Goal: Task Accomplishment & Management: Complete application form

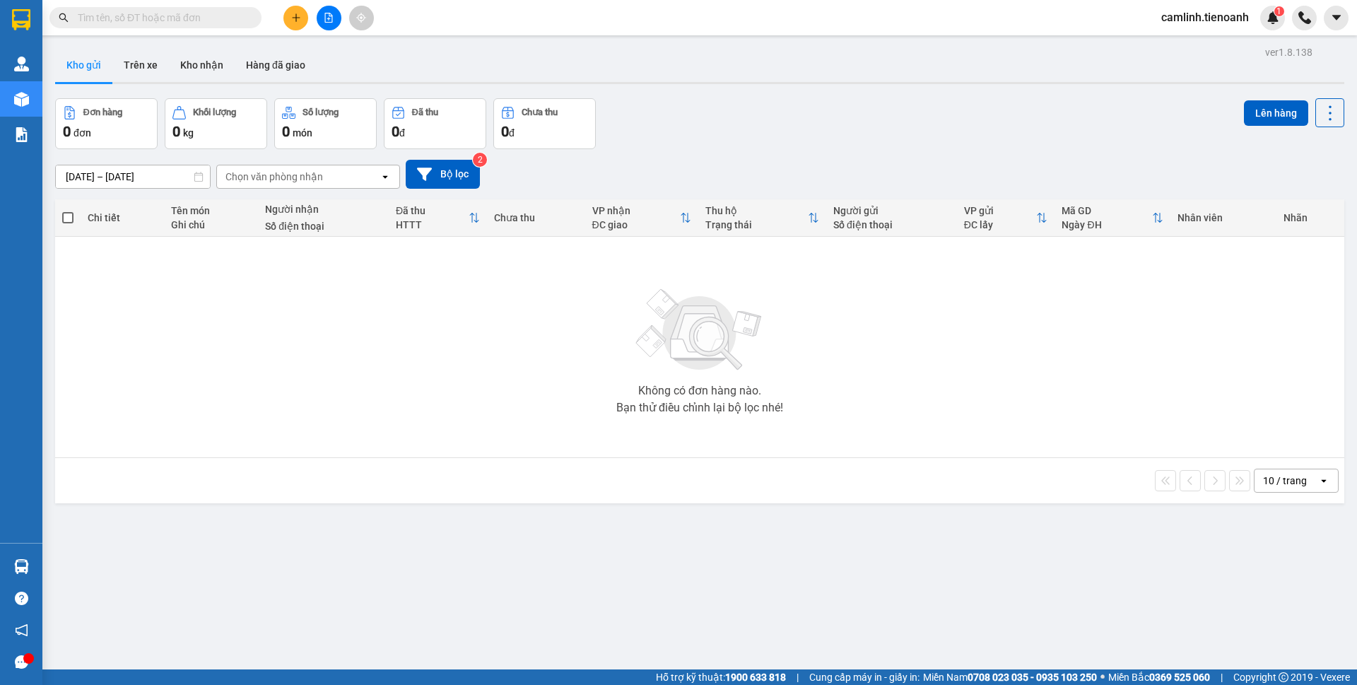
click at [1209, 23] on span "camlinh.tienoanh" at bounding box center [1205, 17] width 110 height 18
click at [1191, 49] on span "Đăng xuất" at bounding box center [1212, 44] width 80 height 16
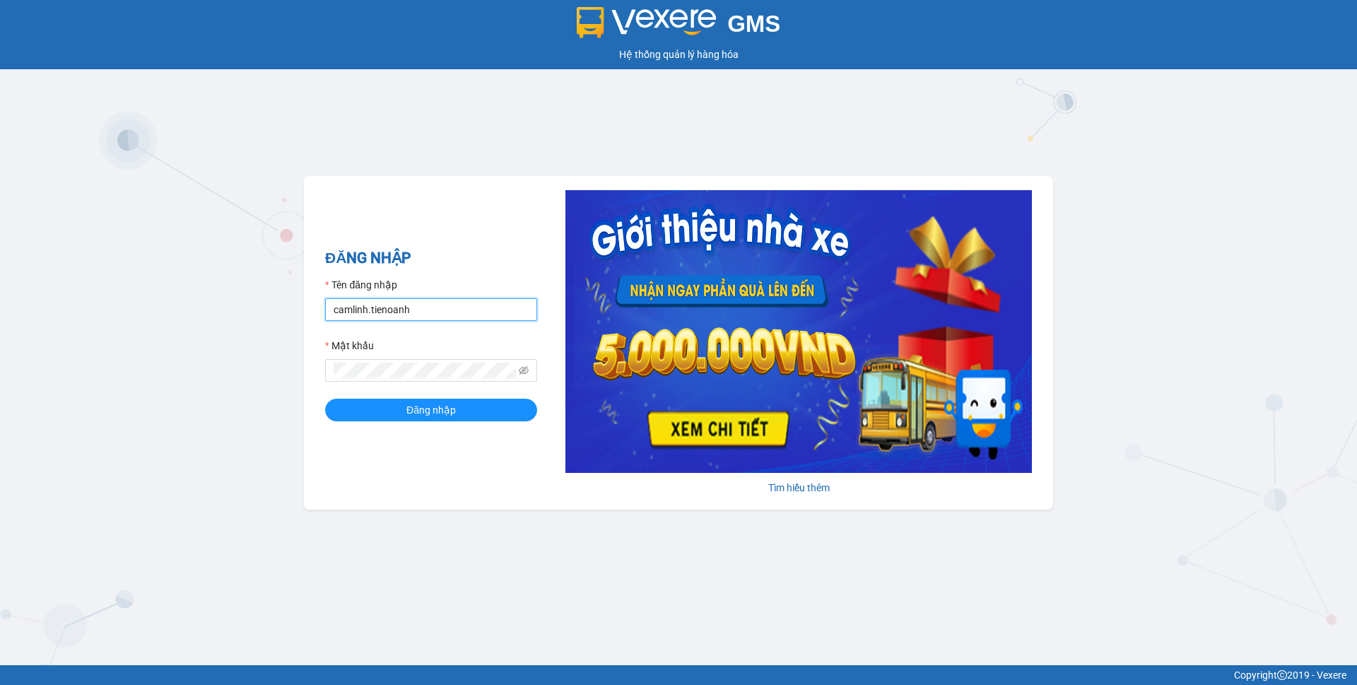
drag, startPoint x: 440, startPoint y: 308, endPoint x: 4, endPoint y: 381, distance: 441.5
click at [0, 385] on div "GMS Hệ thống quản lý hàng hóa ĐĂNG NHẬP Tên đăng nhập camlinh.tienoanh Mật khẩu…" at bounding box center [678, 332] width 1357 height 665
type input "phamthao.tienoanh"
click at [413, 416] on span "Đăng nhập" at bounding box center [430, 410] width 49 height 16
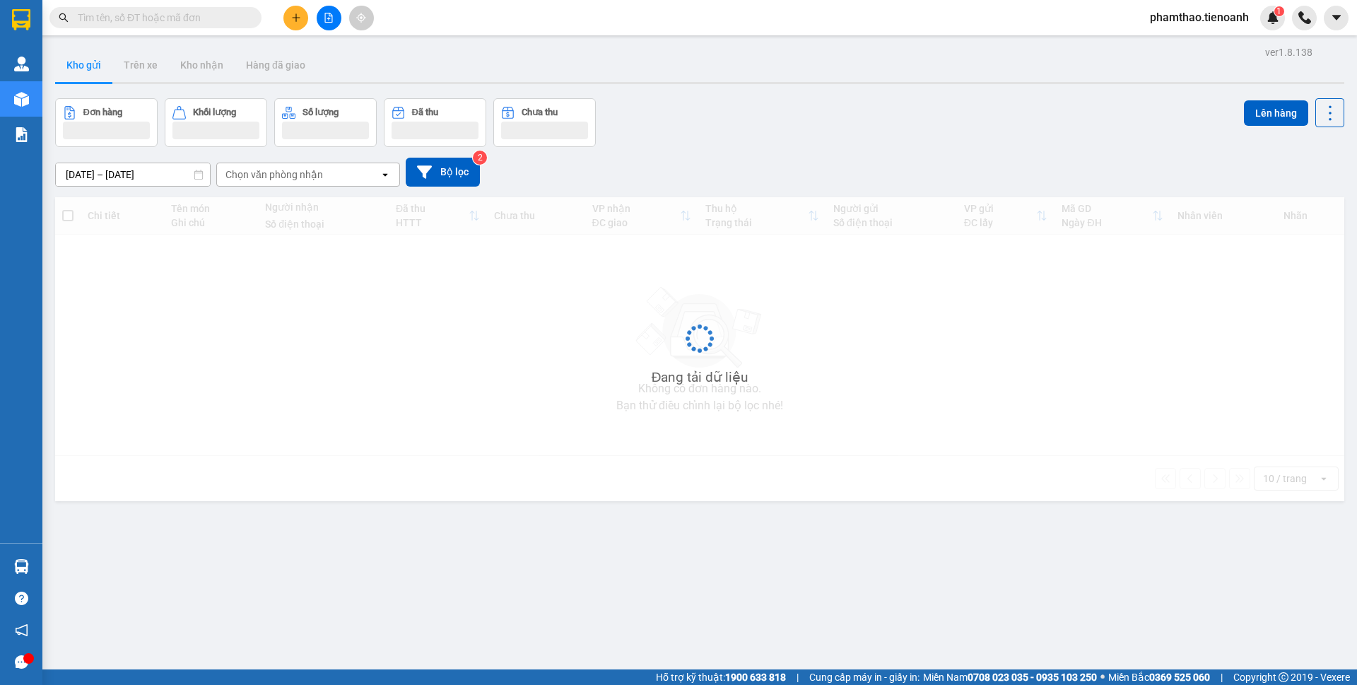
click at [300, 11] on button at bounding box center [295, 18] width 25 height 25
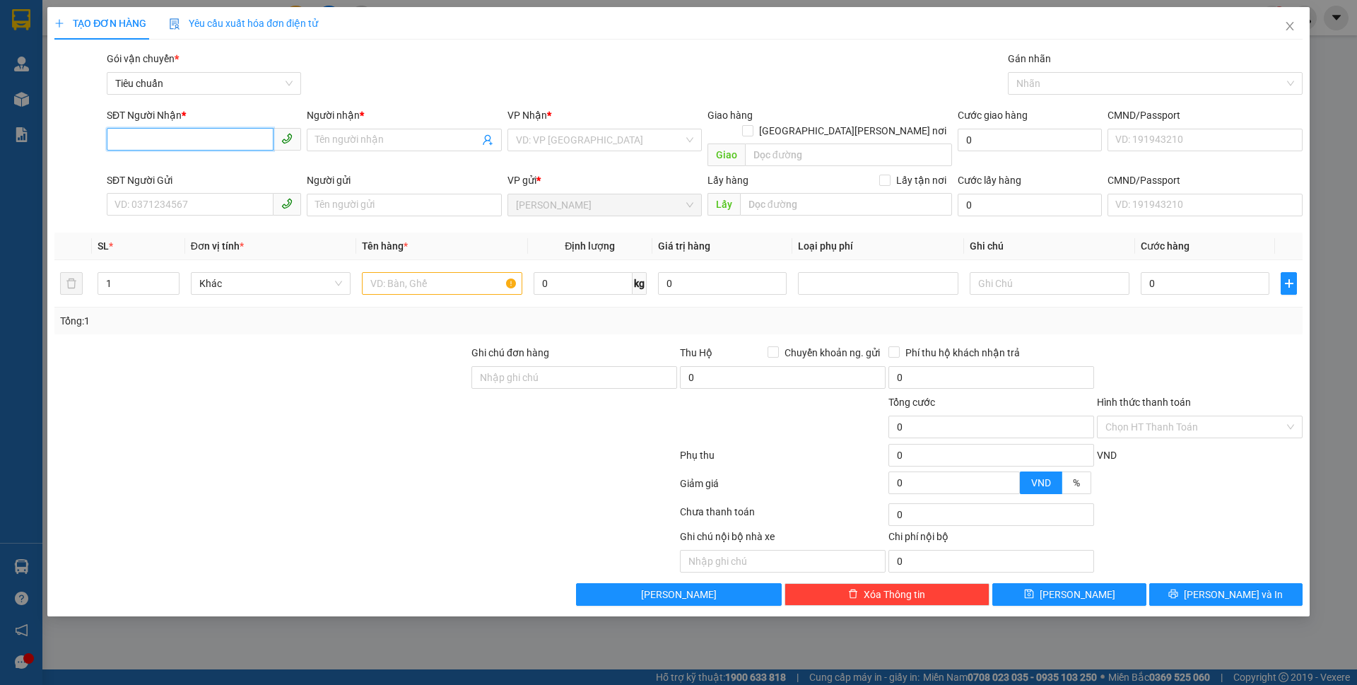
type input "0"
click at [219, 193] on input "SĐT Người Gửi" at bounding box center [190, 204] width 167 height 23
type input "0327222"
click at [213, 208] on div "0327222627 - CHÚ TIẾN" at bounding box center [204, 217] width 194 height 23
type input "0974201147"
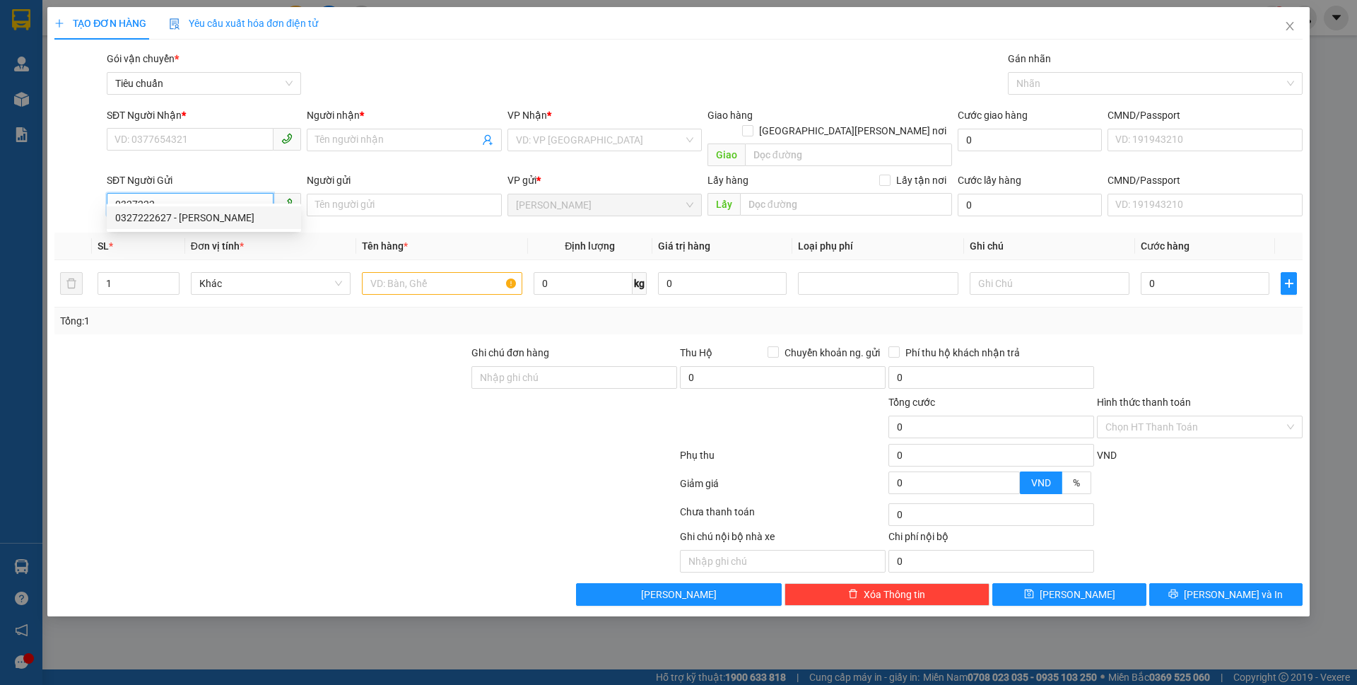
type input "A LÃM"
type input "0327222627"
type input "CHÚ TIẾN"
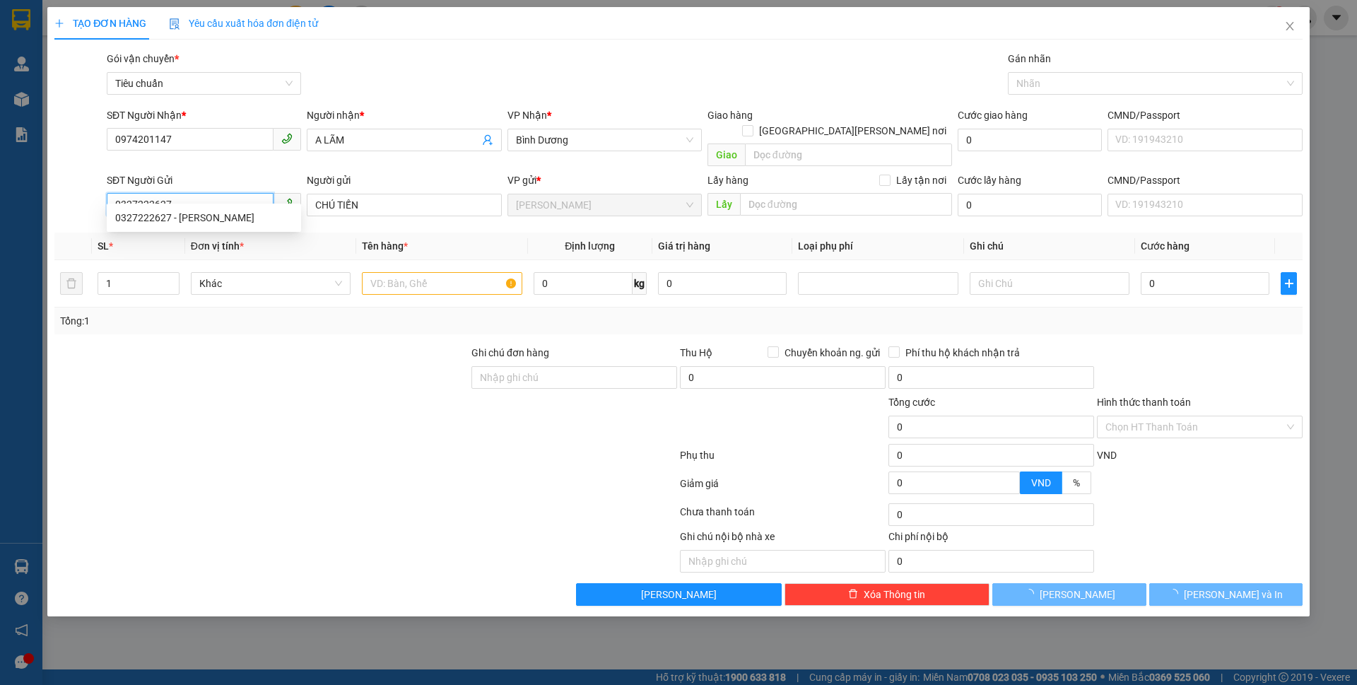
type input "60.000"
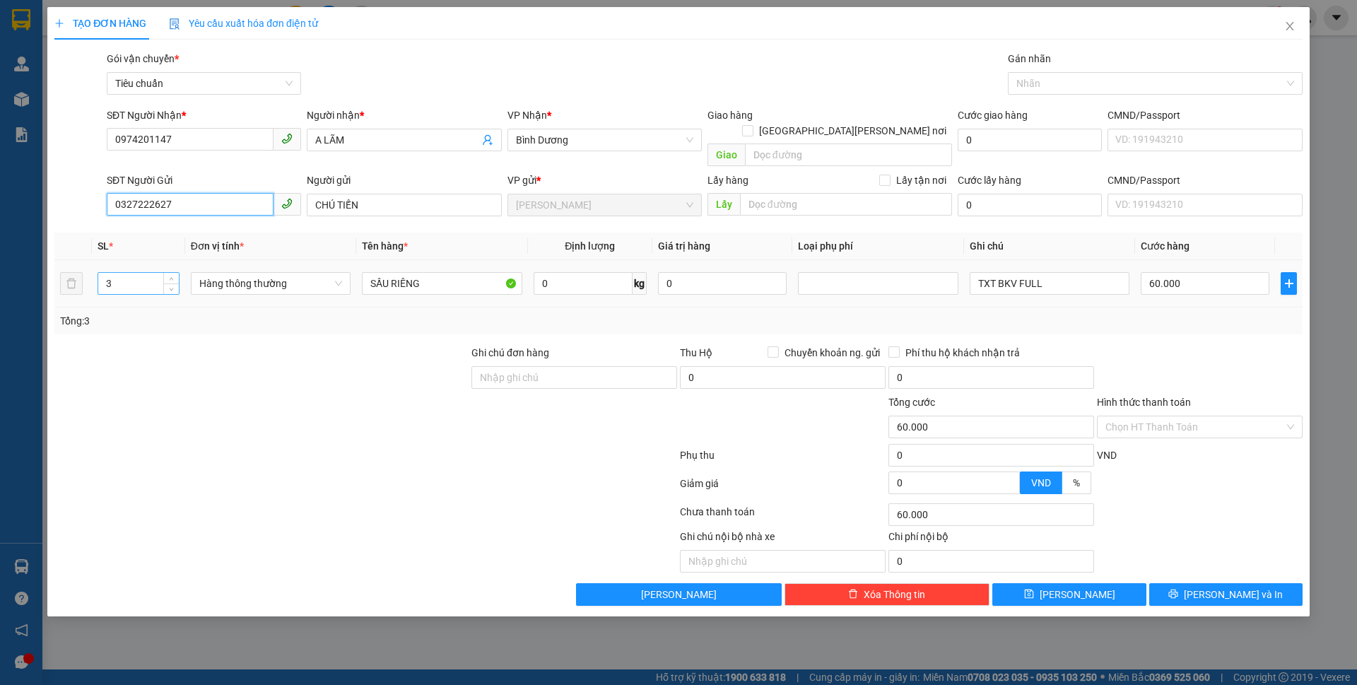
type input "0327222627"
click at [66, 271] on tr "3 Hàng thông thường SẦU RIÊNG 0 kg 0 TXT BKV FULL 60.000" at bounding box center [678, 283] width 1248 height 47
type input "1"
drag, startPoint x: 235, startPoint y: 466, endPoint x: 596, endPoint y: 247, distance: 421.5
click at [247, 472] on div at bounding box center [366, 486] width 626 height 28
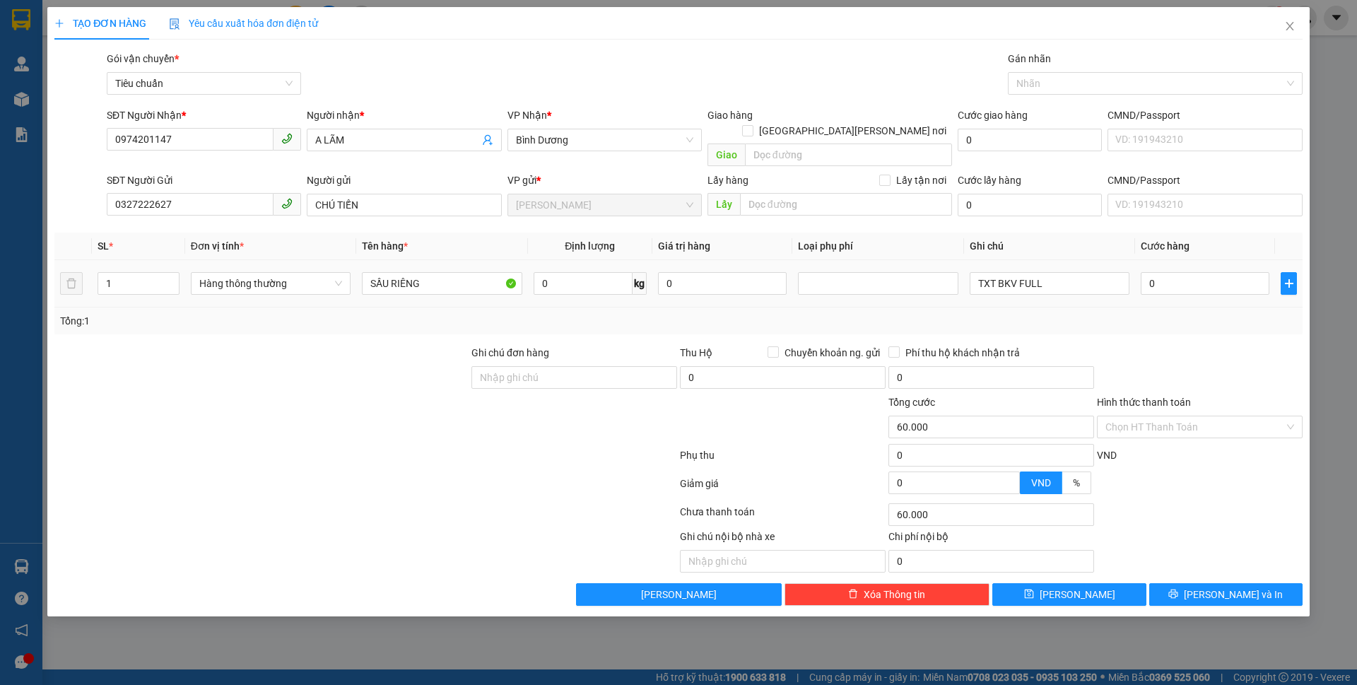
type input "0"
click at [589, 272] on input "0" at bounding box center [583, 283] width 99 height 23
type input "27"
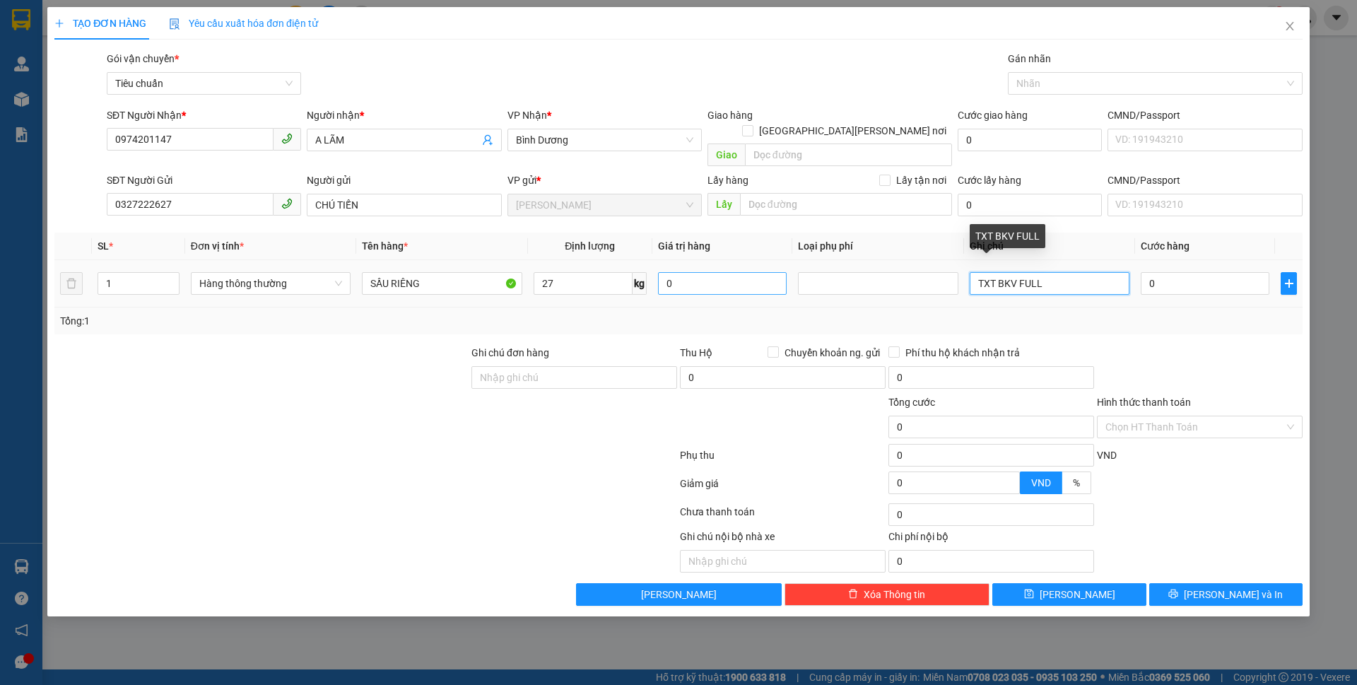
drag, startPoint x: 1060, startPoint y: 264, endPoint x: 763, endPoint y: 263, distance: 296.9
click at [767, 267] on tr "1 Hàng thông thường SẦU RIÊNG 27 kg 0 TXT BKV FULL 0" at bounding box center [678, 283] width 1248 height 47
type input "65.000"
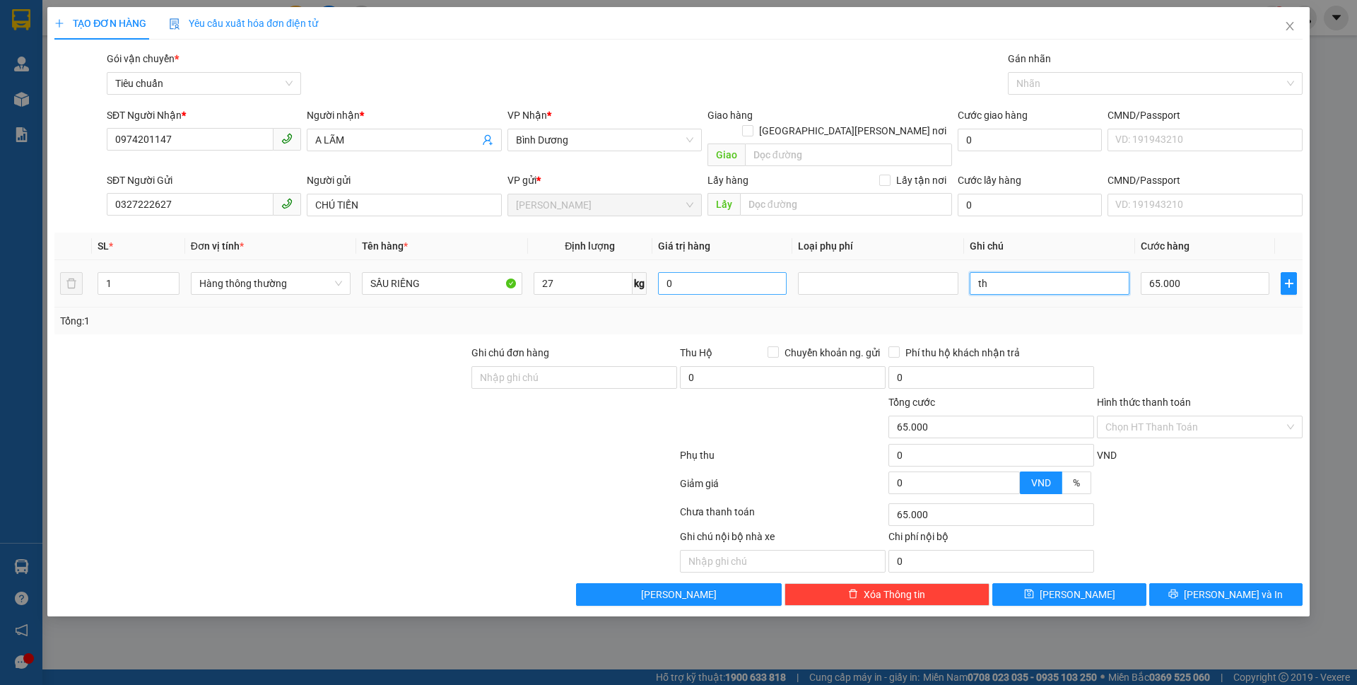
type input "t"
type input "TH TRƠN"
click at [1151, 272] on input "65.000" at bounding box center [1205, 283] width 129 height 23
type input "7"
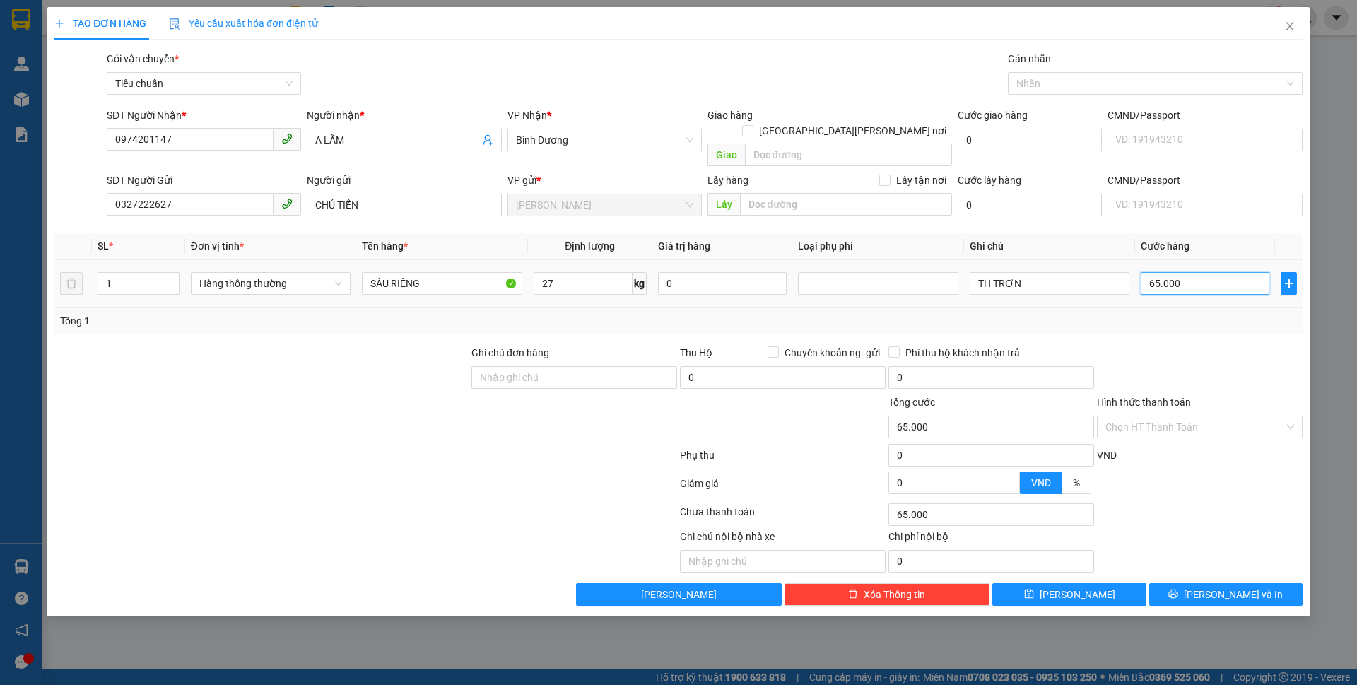
type input "7"
type input "70"
type input "70.000"
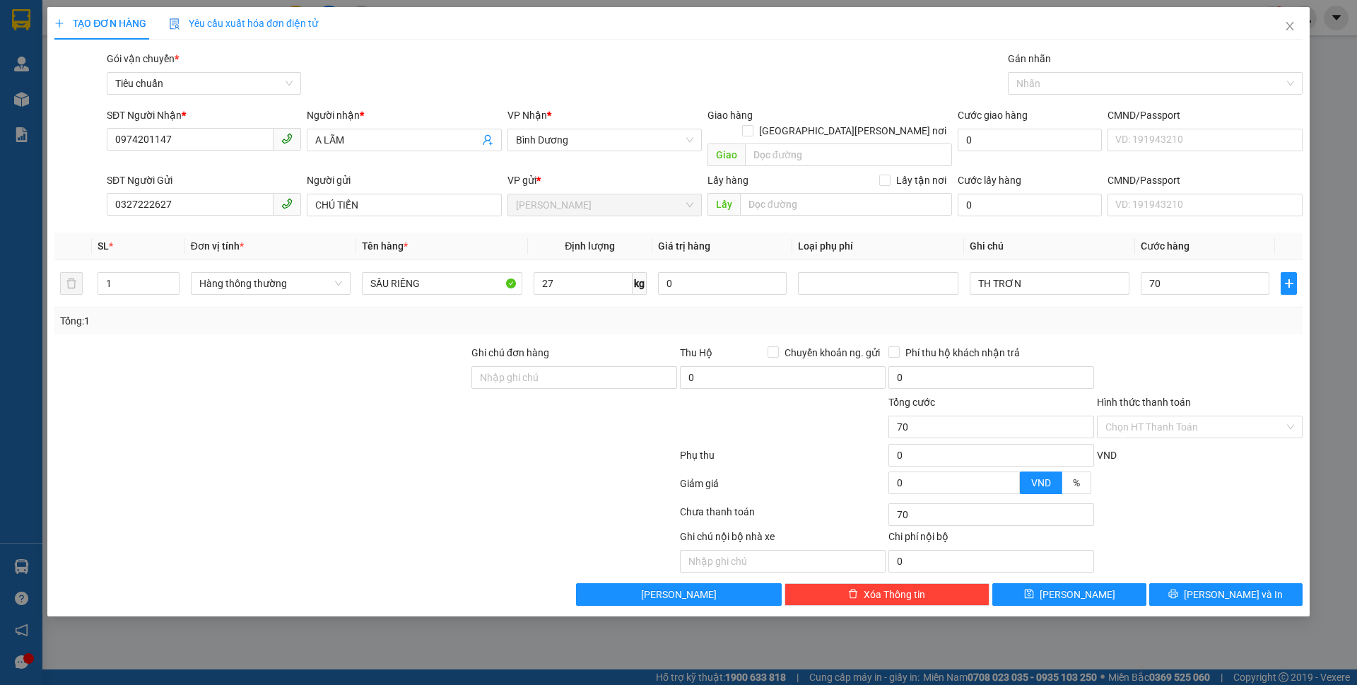
type input "70.000"
drag, startPoint x: 1164, startPoint y: 312, endPoint x: 1155, endPoint y: 344, distance: 33.8
click at [1164, 315] on div "Tổng: 1" at bounding box center [678, 320] width 1248 height 27
click at [1137, 416] on input "Hình thức thanh toán" at bounding box center [1195, 426] width 179 height 21
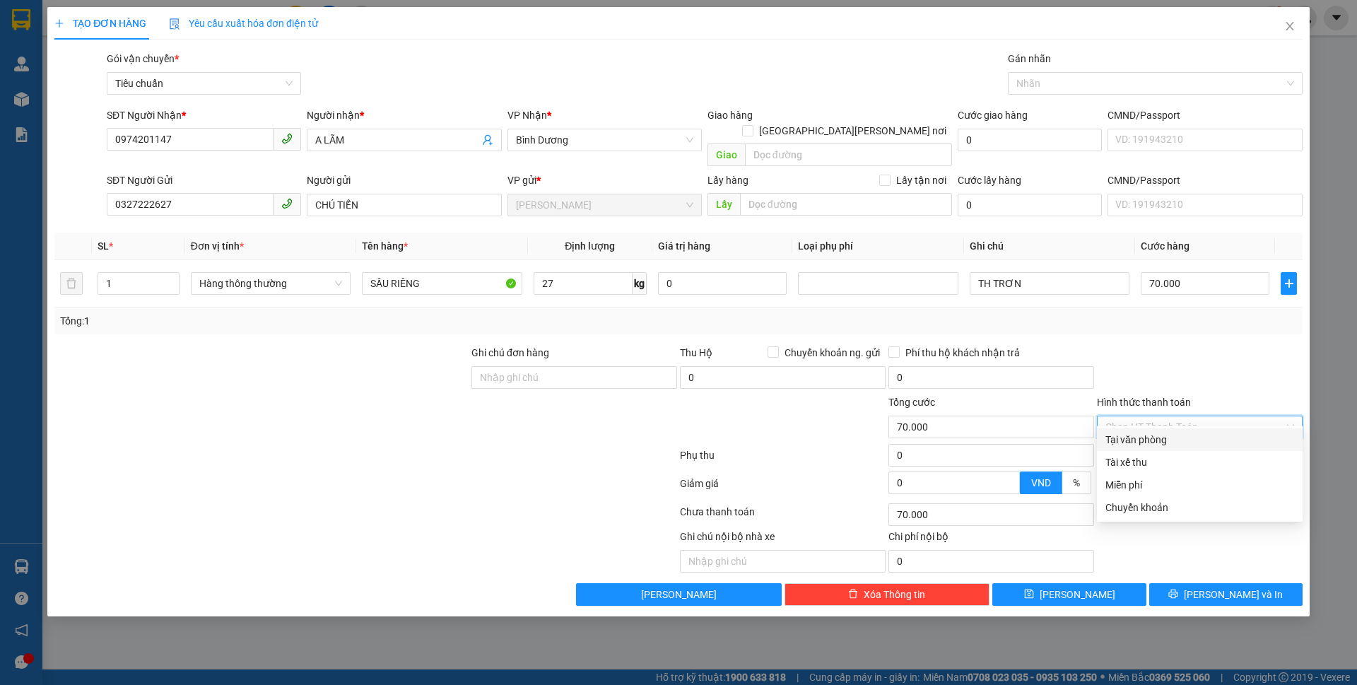
click at [1142, 433] on div "Tại văn phòng" at bounding box center [1200, 440] width 189 height 16
type input "0"
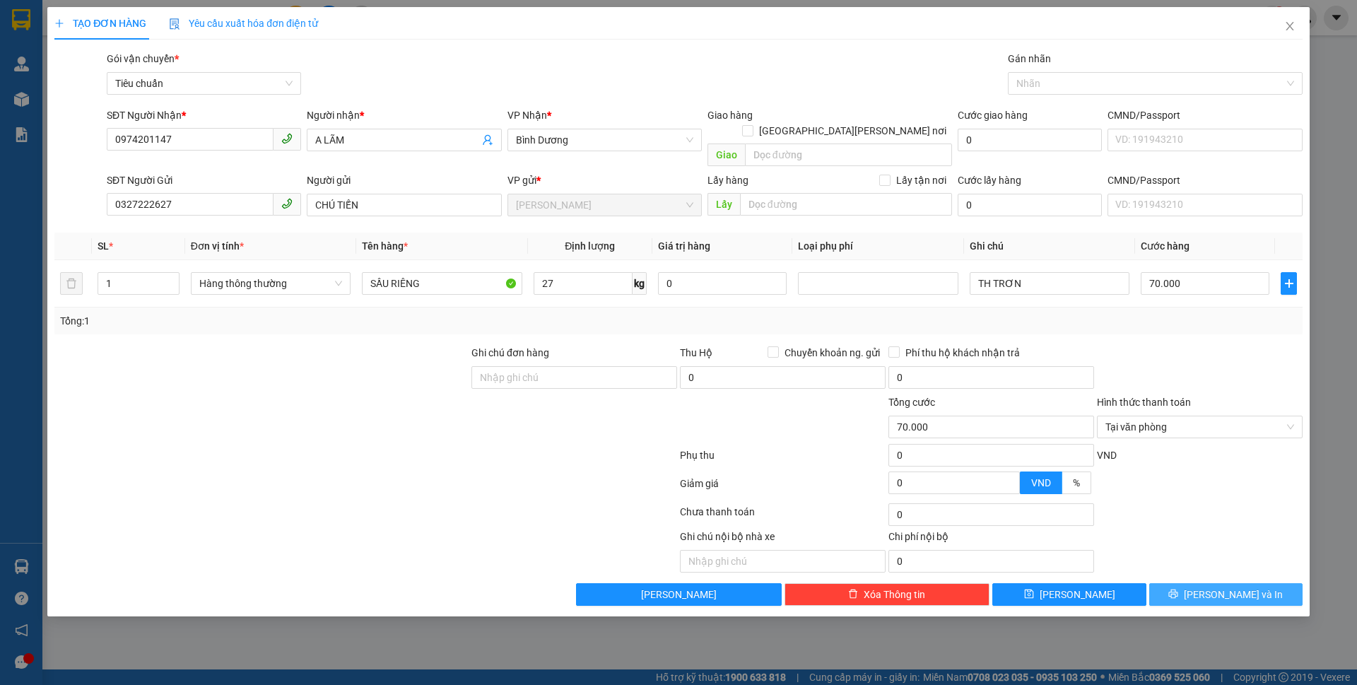
drag, startPoint x: 1192, startPoint y: 583, endPoint x: 1180, endPoint y: 552, distance: 33.3
click at [1192, 584] on button "Lưu và In" at bounding box center [1225, 594] width 153 height 23
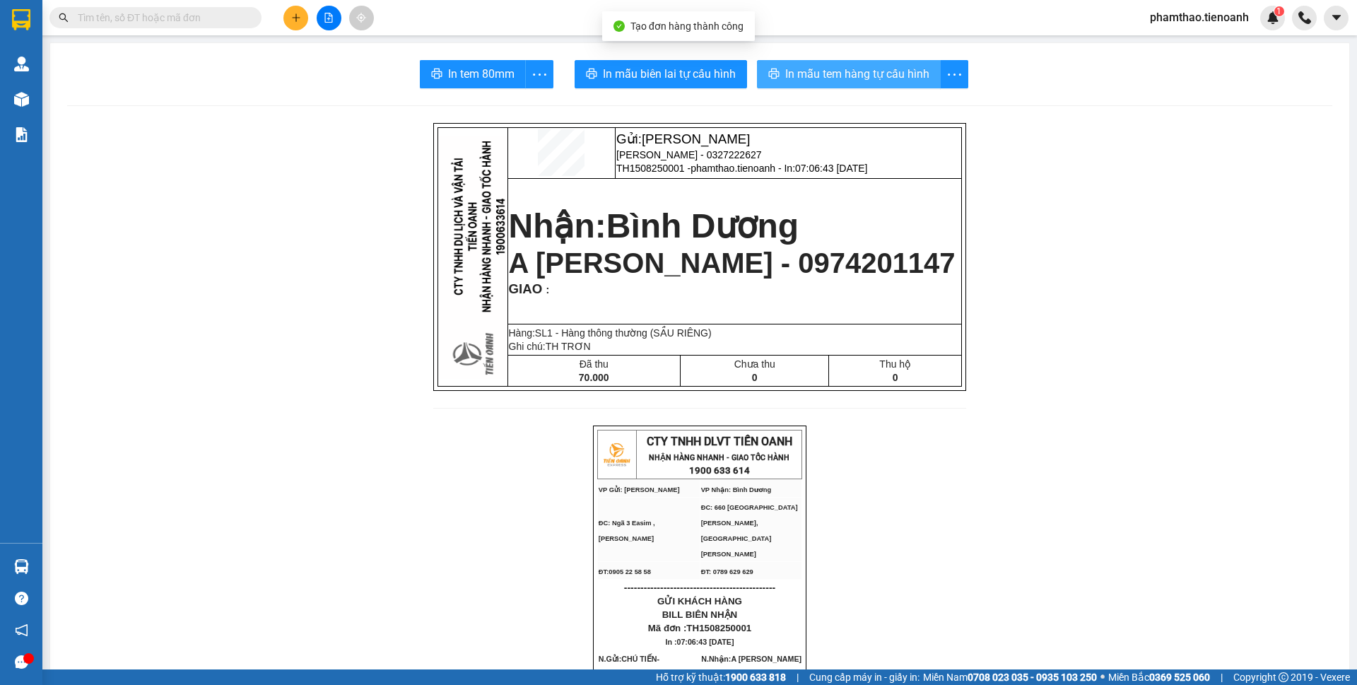
drag, startPoint x: 852, startPoint y: 67, endPoint x: 930, endPoint y: 153, distance: 116.1
click at [852, 68] on span "In mẫu tem hàng tự cấu hình" at bounding box center [857, 74] width 144 height 18
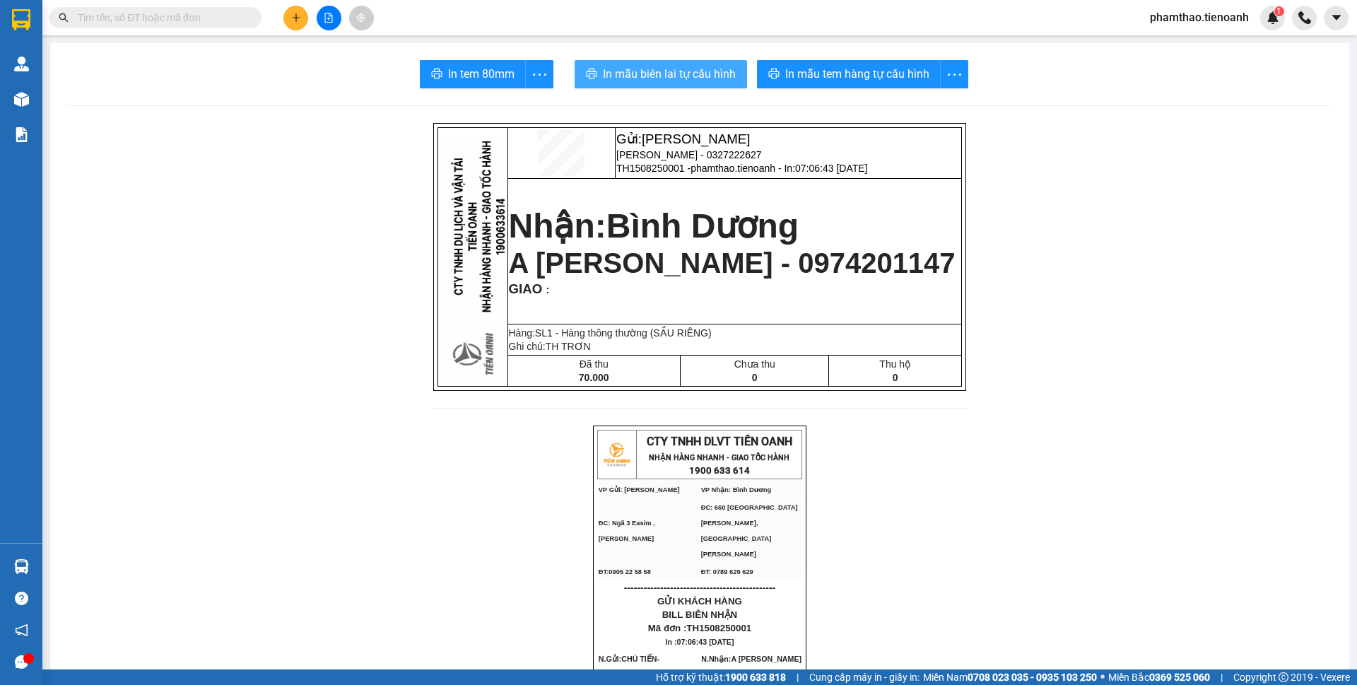
click at [703, 62] on button "In mẫu biên lai tự cấu hình" at bounding box center [661, 74] width 172 height 28
